Goal: Task Accomplishment & Management: Manage account settings

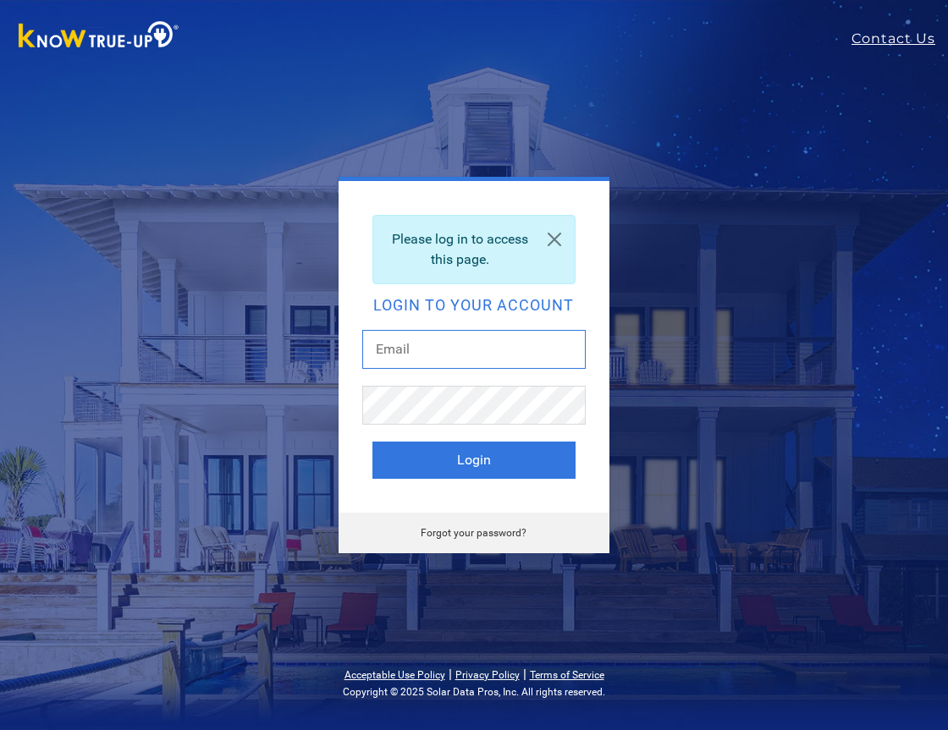
type input "[EMAIL_ADDRESS][DOMAIN_NAME]"
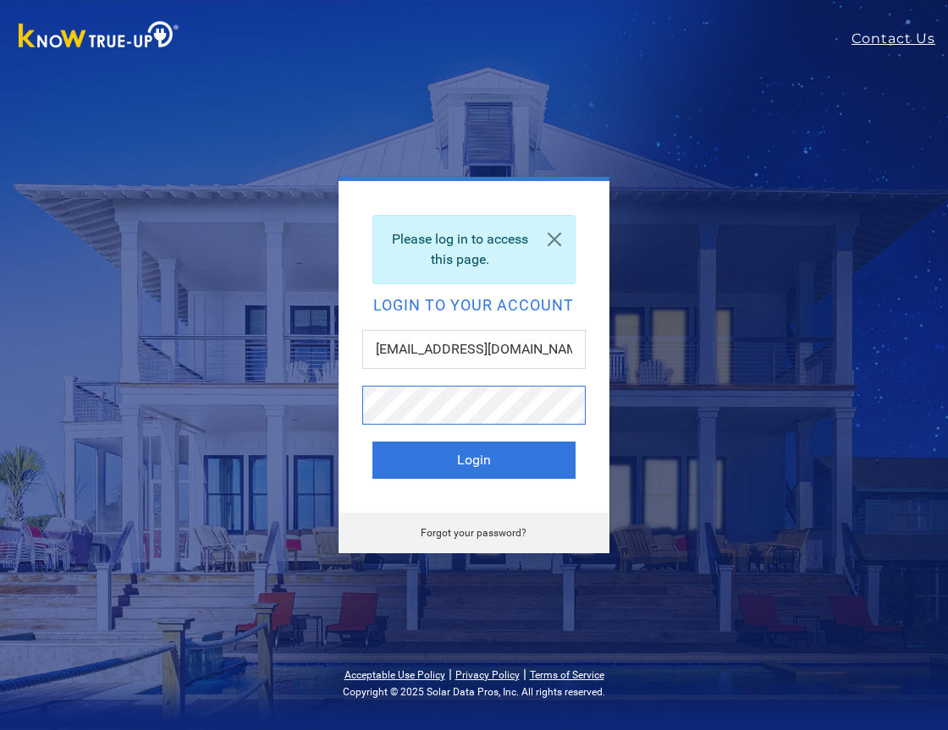
click at [473, 460] on button "Login" at bounding box center [473, 460] width 203 height 37
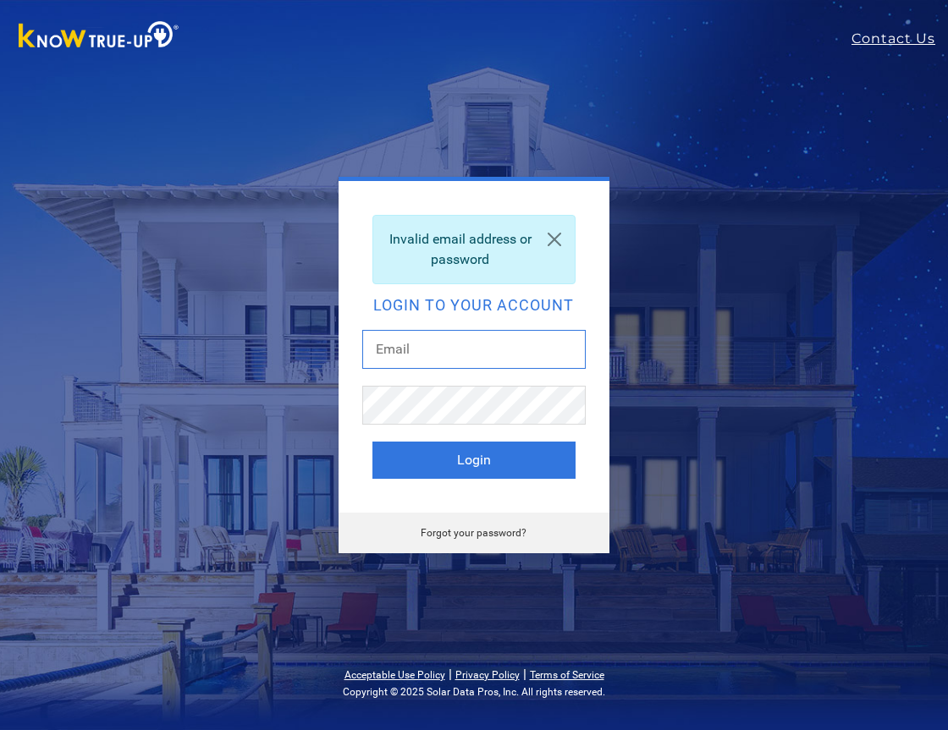
type input "[EMAIL_ADDRESS][DOMAIN_NAME]"
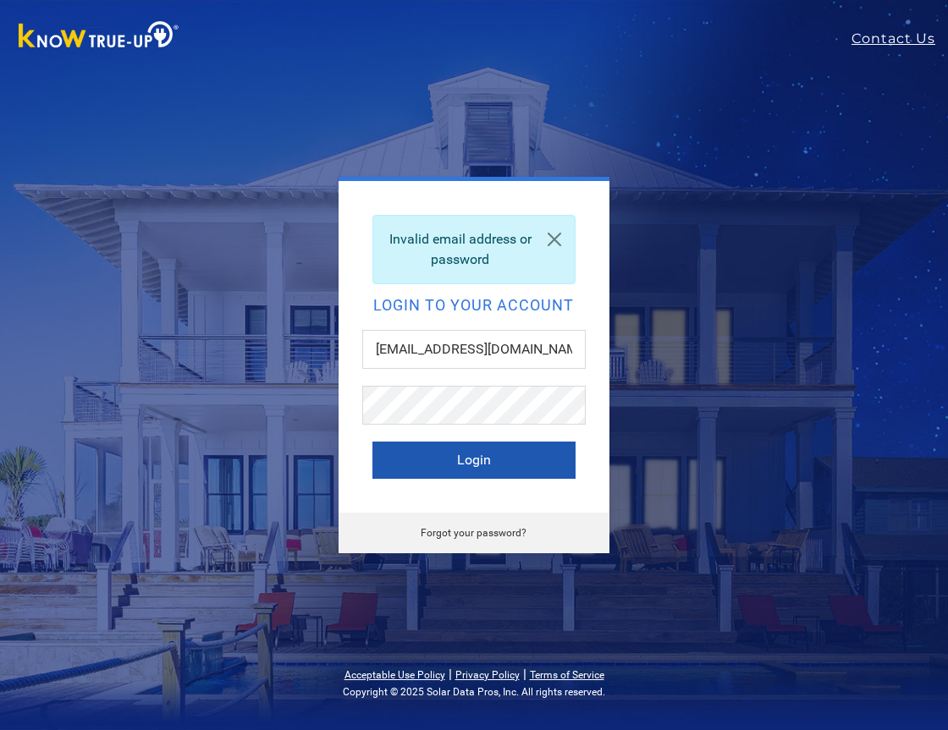
click at [475, 453] on button "Login" at bounding box center [473, 460] width 203 height 37
